Goal: Transaction & Acquisition: Purchase product/service

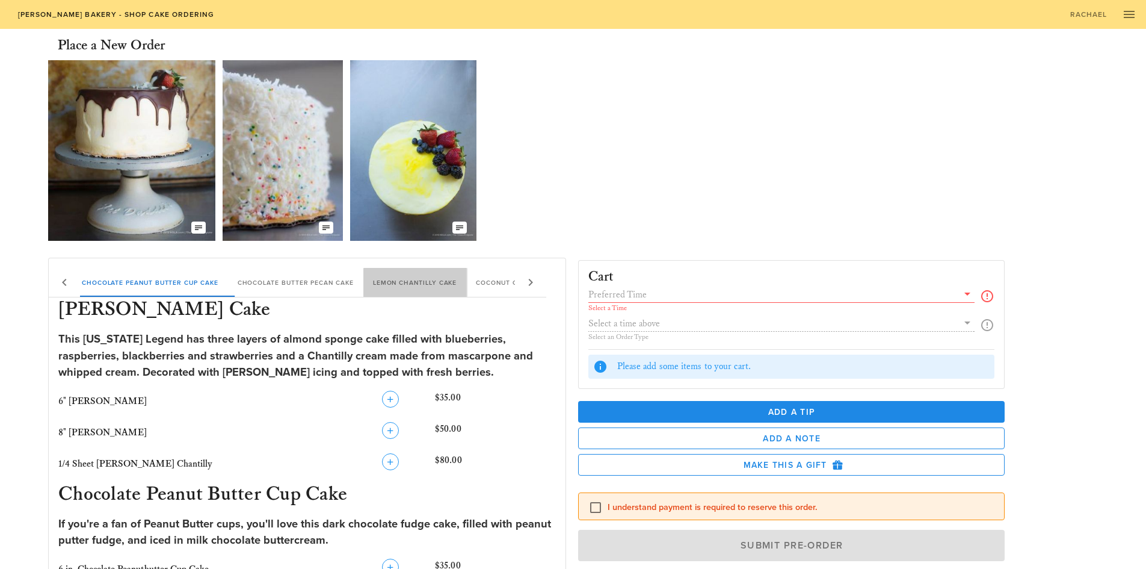
click at [500, 285] on div "[PERSON_NAME] Chantilly Cake Chocolate Peanut Butter Cup Cake Chocolate Butter …" at bounding box center [357, 282] width 761 height 29
click at [480, 286] on div "Coconut Cream Cake" at bounding box center [516, 282] width 101 height 29
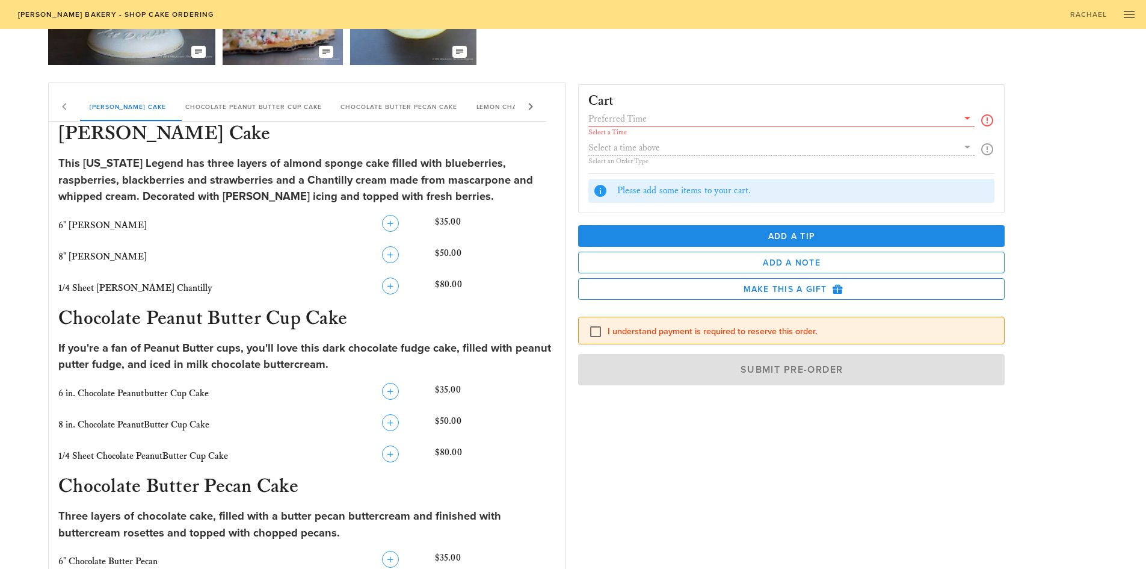
scroll to position [109, 0]
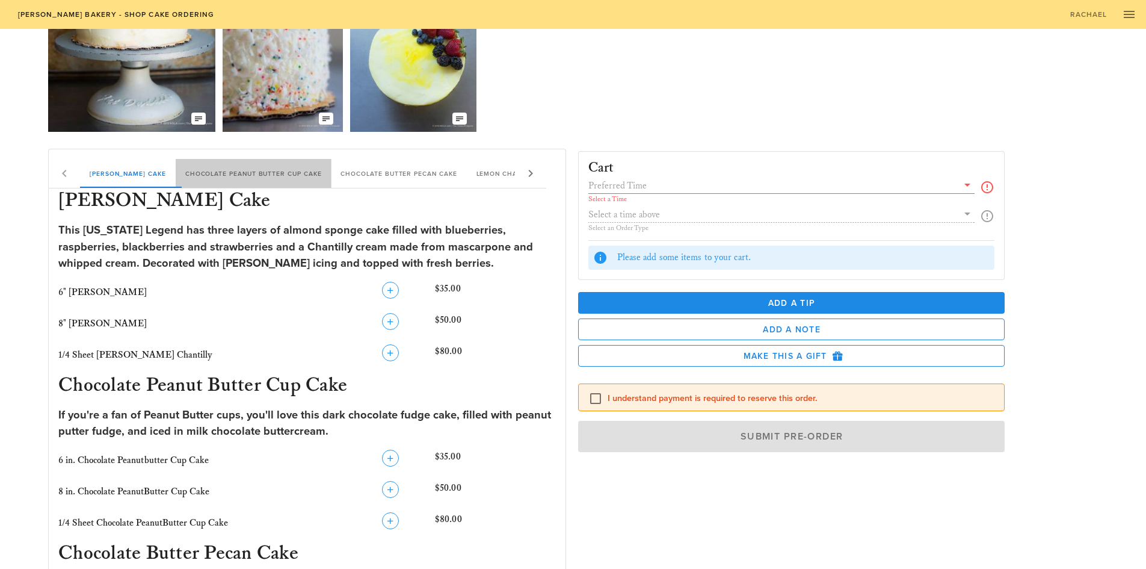
click at [243, 186] on div "Chocolate Peanut Butter Cup Cake" at bounding box center [254, 173] width 156 height 29
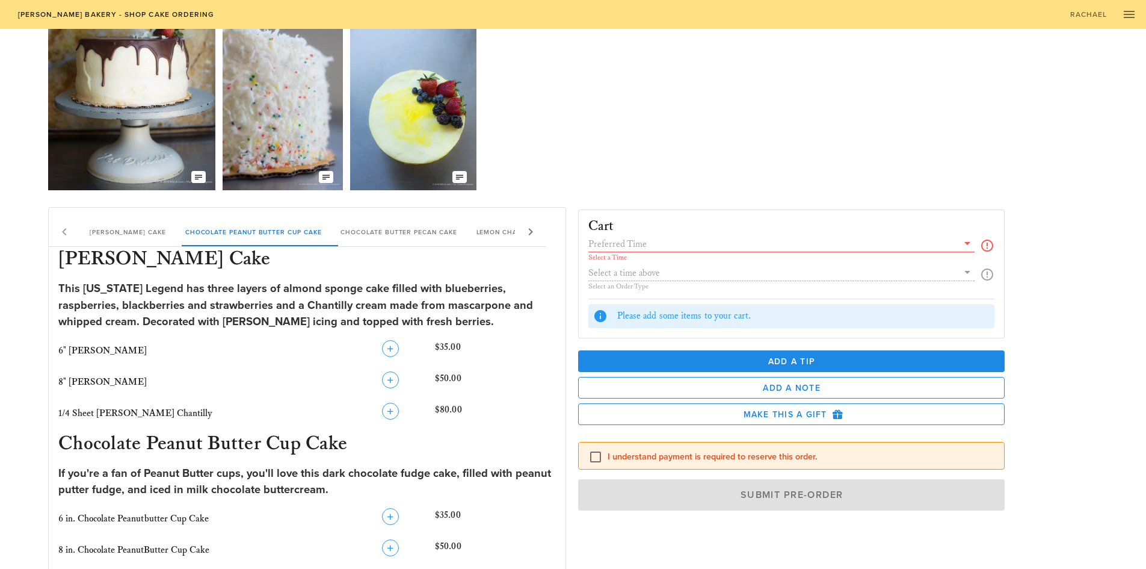
scroll to position [0, 0]
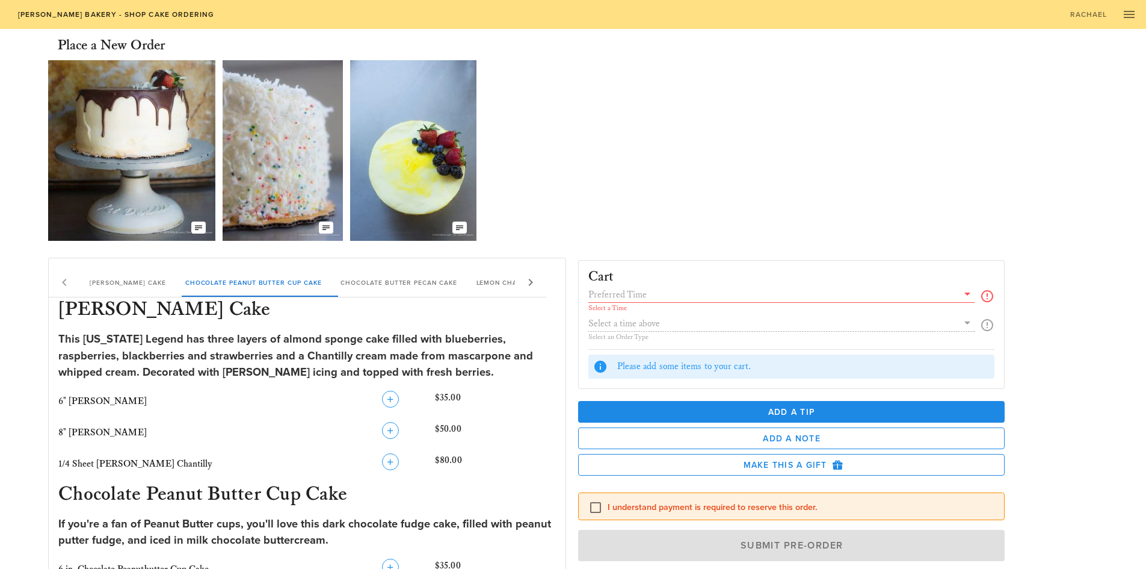
click at [536, 277] on icon at bounding box center [531, 282] width 14 height 14
click at [529, 282] on div "[PERSON_NAME] Chantilly Cake Chocolate Peanut Butter Cup Cake Chocolate Butter …" at bounding box center [298, 282] width 498 height 29
click at [537, 277] on div "[PERSON_NAME] Chantilly Cake Chocolate Peanut Butter Cup Cake Chocolate Butter …" at bounding box center [298, 282] width 498 height 29
click at [460, 289] on div "Chocolate Strawberry Chantilly Cake" at bounding box center [424, 282] width 171 height 29
click at [66, 286] on div "[PERSON_NAME] Chantilly Cake Chocolate Peanut Butter Cup Cake Chocolate Butter …" at bounding box center [298, 282] width 498 height 29
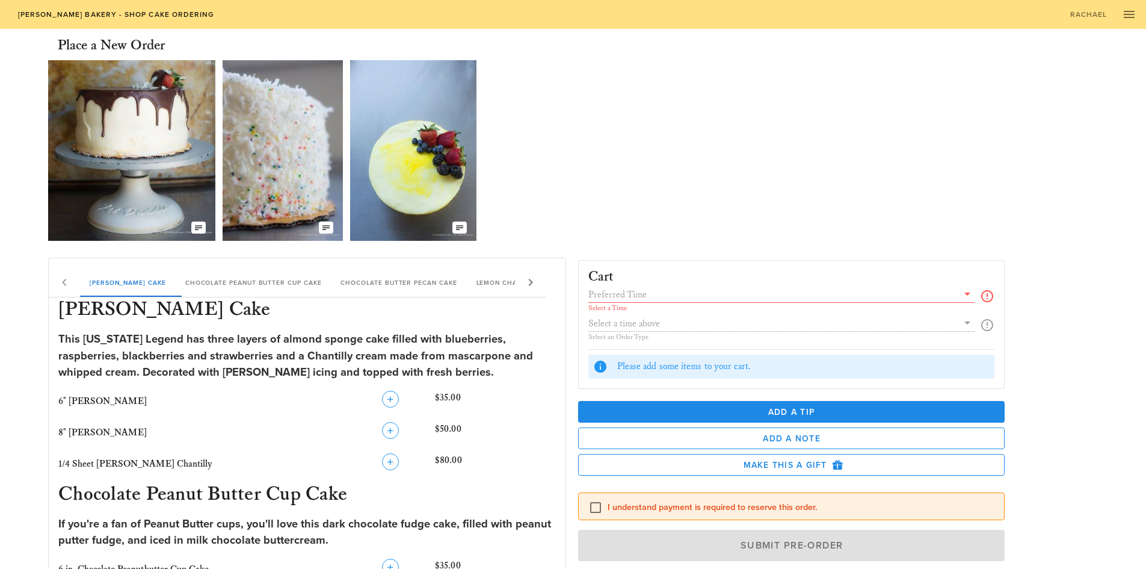
click at [427, 195] on img at bounding box center [413, 150] width 126 height 181
click at [507, 279] on div "[PERSON_NAME] Chantilly Cake Chocolate Peanut Butter Cup Cake Chocolate Butter …" at bounding box center [460, 282] width 761 height 29
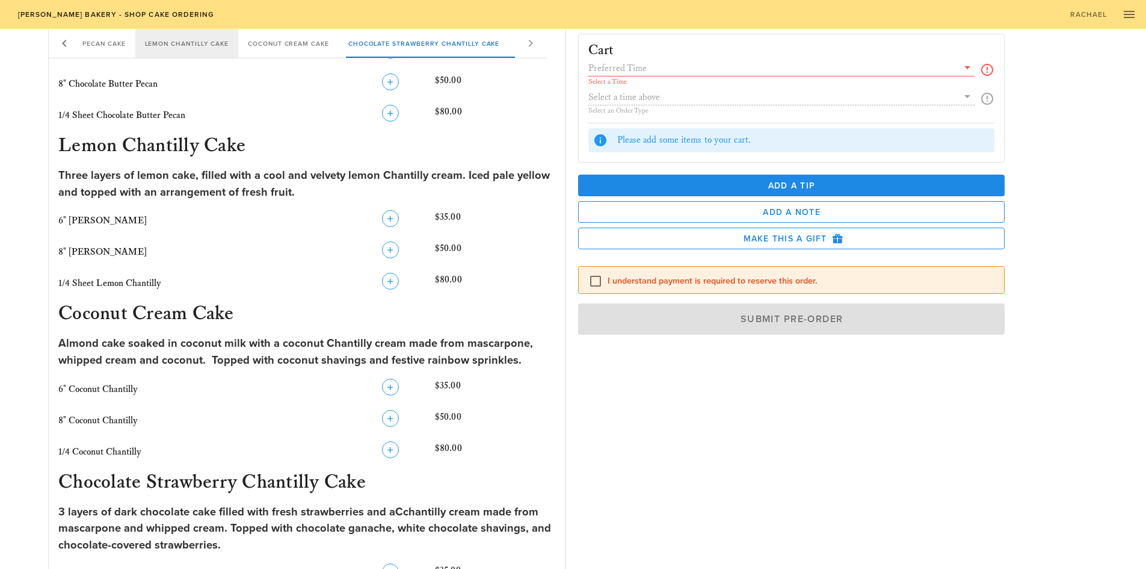
scroll to position [722, 0]
